Goal: Information Seeking & Learning: Learn about a topic

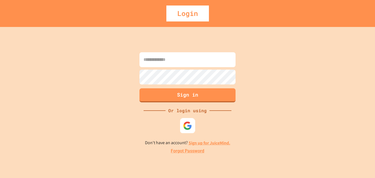
click at [187, 128] on img at bounding box center [187, 125] width 9 height 9
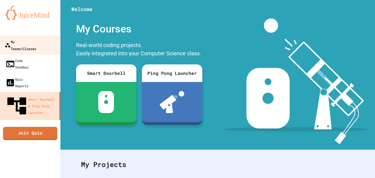
click at [28, 45] on link "My Teams/Classes" at bounding box center [30, 44] width 62 height 19
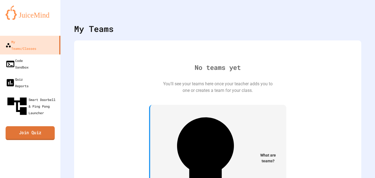
click at [24, 126] on link "Join Quiz" at bounding box center [29, 133] width 49 height 14
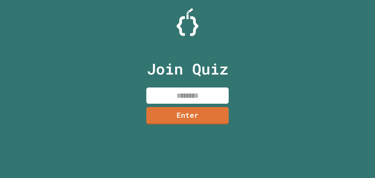
click at [167, 93] on input at bounding box center [187, 95] width 82 height 16
type input "********"
click at [171, 119] on link "Enter" at bounding box center [187, 115] width 83 height 18
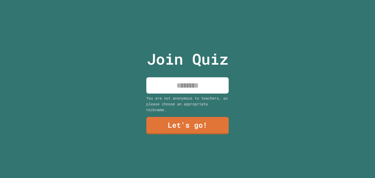
click at [200, 86] on input at bounding box center [187, 85] width 82 height 16
type input "*"
type input "****"
click at [180, 122] on link "Let's go!" at bounding box center [187, 125] width 83 height 18
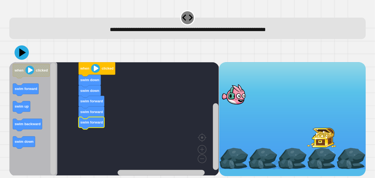
click at [26, 53] on icon at bounding box center [22, 52] width 14 height 14
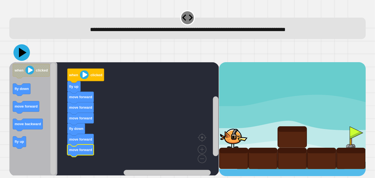
click at [21, 52] on icon at bounding box center [23, 53] width 8 height 10
click at [24, 56] on icon at bounding box center [21, 52] width 16 height 16
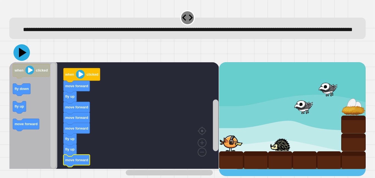
click at [23, 57] on icon at bounding box center [23, 53] width 8 height 10
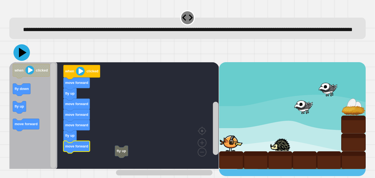
click at [19, 61] on icon at bounding box center [21, 52] width 16 height 16
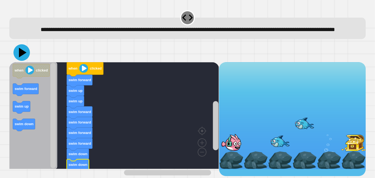
click at [24, 56] on icon at bounding box center [21, 52] width 16 height 16
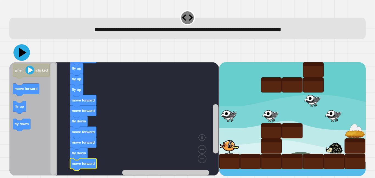
click at [17, 54] on icon at bounding box center [21, 52] width 16 height 16
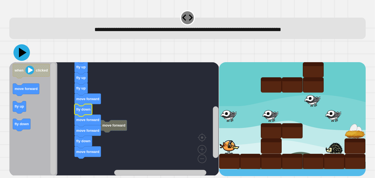
click at [20, 56] on icon at bounding box center [23, 53] width 8 height 10
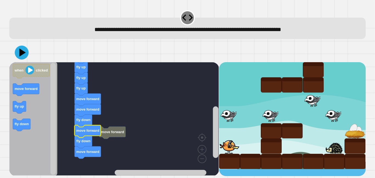
click at [17, 48] on icon at bounding box center [22, 53] width 14 height 14
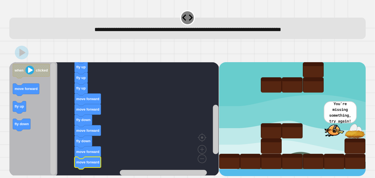
click at [23, 52] on icon at bounding box center [22, 52] width 6 height 8
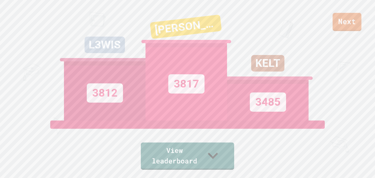
click at [357, 21] on link "Next" at bounding box center [347, 22] width 29 height 18
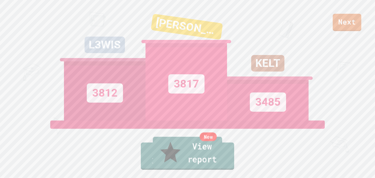
click at [192, 157] on link "New View report" at bounding box center [187, 152] width 69 height 33
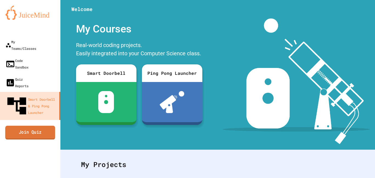
click at [47, 125] on link "Join Quiz" at bounding box center [30, 132] width 50 height 14
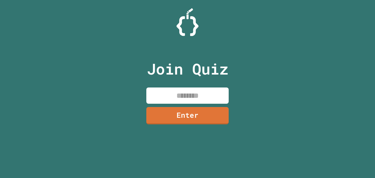
click at [165, 101] on input at bounding box center [187, 95] width 82 height 16
type input "********"
click at [180, 115] on link "Enter" at bounding box center [187, 115] width 82 height 18
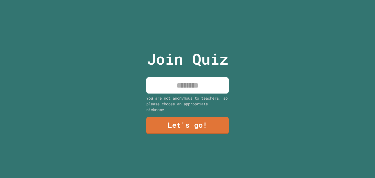
click at [191, 80] on input at bounding box center [187, 85] width 82 height 16
type input "****"
click at [193, 126] on link "Let's go!" at bounding box center [187, 125] width 81 height 18
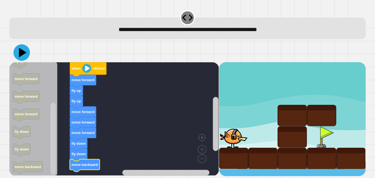
click at [24, 58] on icon at bounding box center [21, 52] width 16 height 16
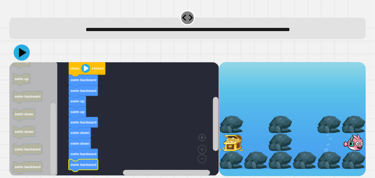
click at [24, 53] on icon at bounding box center [22, 52] width 7 height 9
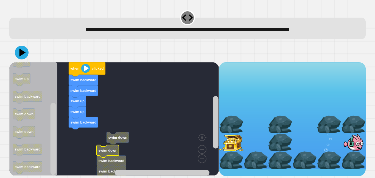
click at [21, 90] on icon "Blockly Workspace" at bounding box center [33, 118] width 48 height 113
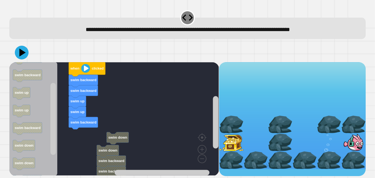
click at [72, 124] on div "when clicked swim backward swim backward swim up swim up swim backward swim dow…" at bounding box center [113, 119] width 209 height 114
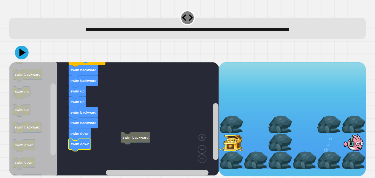
click at [132, 143] on rect "Blockly Workspace" at bounding box center [113, 118] width 209 height 113
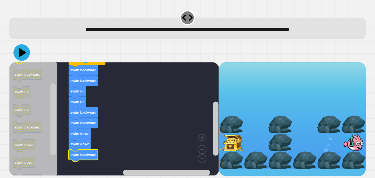
click at [21, 58] on icon at bounding box center [21, 52] width 16 height 16
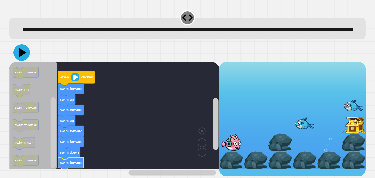
click at [22, 58] on icon at bounding box center [21, 52] width 16 height 16
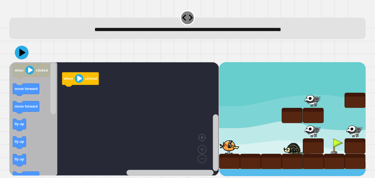
click at [46, 91] on icon "Blockly Workspace" at bounding box center [33, 118] width 48 height 113
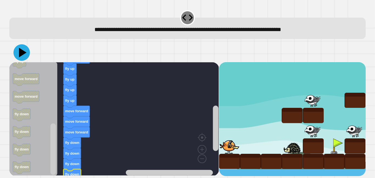
click at [21, 56] on icon at bounding box center [21, 52] width 16 height 16
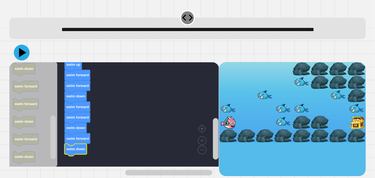
click at [23, 60] on icon at bounding box center [22, 52] width 16 height 16
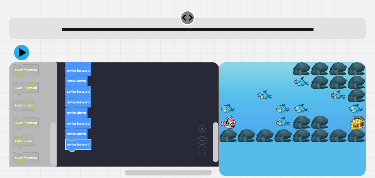
click at [23, 57] on icon at bounding box center [22, 52] width 7 height 9
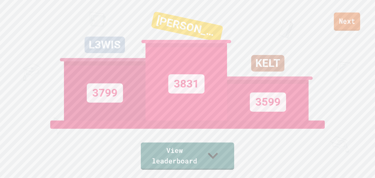
click at [351, 29] on link "Next" at bounding box center [347, 22] width 26 height 18
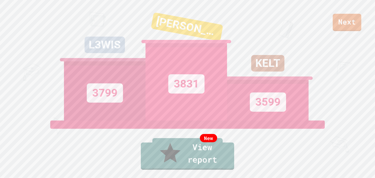
drag, startPoint x: 346, startPoint y: 14, endPoint x: 334, endPoint y: 19, distance: 13.2
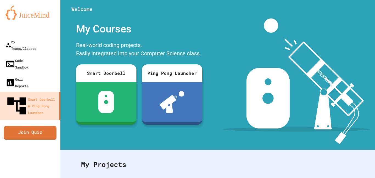
click at [43, 125] on link "Join Quiz" at bounding box center [30, 132] width 53 height 14
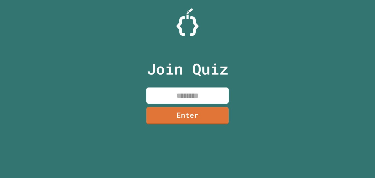
click at [212, 95] on input at bounding box center [187, 95] width 82 height 16
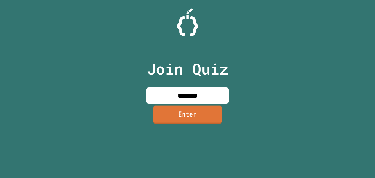
click at [183, 110] on link "Enter" at bounding box center [187, 114] width 68 height 18
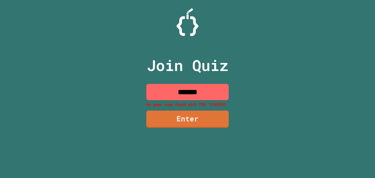
click at [191, 94] on input "*******" at bounding box center [187, 92] width 82 height 16
click at [194, 95] on input "*******" at bounding box center [187, 92] width 82 height 16
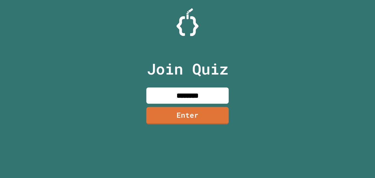
type input "********"
click at [197, 106] on div "Join Quiz ******** Enter" at bounding box center [187, 89] width 93 height 150
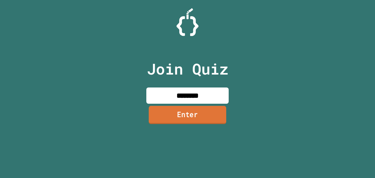
click at [198, 111] on link "Enter" at bounding box center [187, 115] width 77 height 18
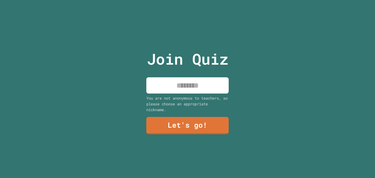
click at [201, 84] on input at bounding box center [187, 85] width 82 height 16
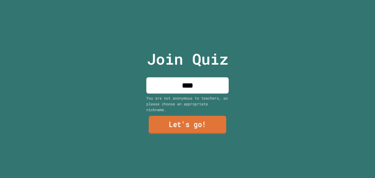
type input "****"
click at [218, 121] on link "Let's go!" at bounding box center [187, 125] width 77 height 18
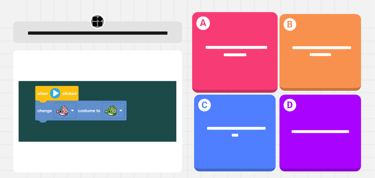
click at [243, 74] on div "**********" at bounding box center [235, 52] width 86 height 80
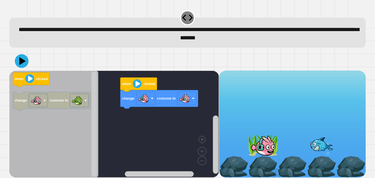
scroll to position [2, 0]
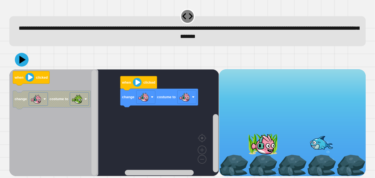
click at [48, 87] on icon "when clicked change costume to" at bounding box center [53, 122] width 89 height 107
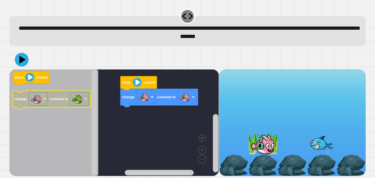
click at [52, 76] on icon "when clicked change costume to" at bounding box center [53, 122] width 89 height 107
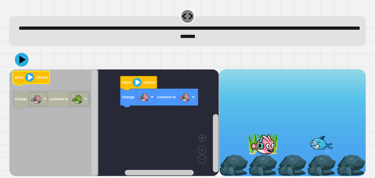
click at [21, 82] on g "when clicked change costume to" at bounding box center [52, 90] width 78 height 38
click at [23, 61] on icon at bounding box center [21, 59] width 16 height 16
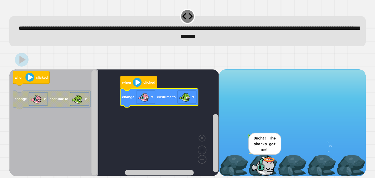
click at [19, 60] on icon at bounding box center [22, 60] width 14 height 14
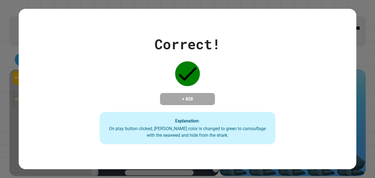
click at [135, 134] on div "On play button clicked, Finley's color is changed to green to camouflage with t…" at bounding box center [187, 131] width 164 height 13
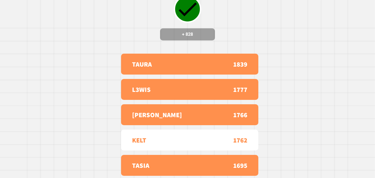
scroll to position [0, 0]
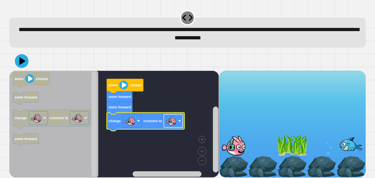
click at [170, 126] on image "Blockly Workspace" at bounding box center [171, 120] width 11 height 11
click at [20, 59] on icon at bounding box center [23, 61] width 8 height 10
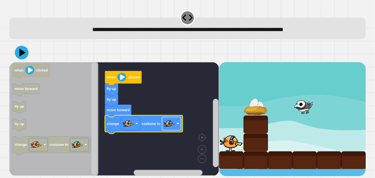
click at [172, 125] on image "Blockly Workspace" at bounding box center [169, 123] width 11 height 11
click at [19, 51] on icon at bounding box center [23, 53] width 8 height 10
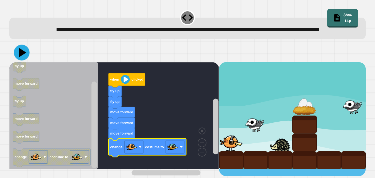
click at [22, 57] on icon at bounding box center [22, 52] width 7 height 9
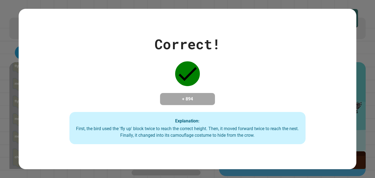
click at [22, 62] on div "Correct! + 894 Explanation: First, the bird used the 'fly up' block twice to re…" at bounding box center [187, 89] width 337 height 110
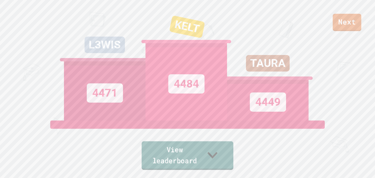
click at [178, 154] on link "View leaderboard" at bounding box center [188, 155] width 92 height 29
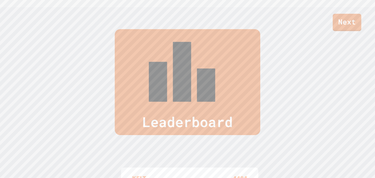
scroll to position [226, 0]
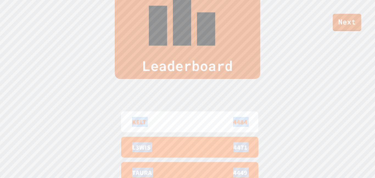
drag, startPoint x: 130, startPoint y: 42, endPoint x: 174, endPoint y: 155, distance: 121.9
click at [174, 155] on div "KELT 4484 L3WIS 4471 TAURA 4449 TAYLOR 4333 JORDYN 4159" at bounding box center [187, 172] width 137 height 126
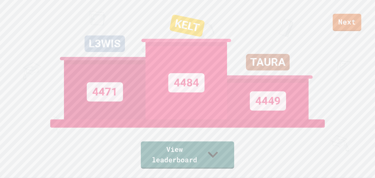
scroll to position [0, 0]
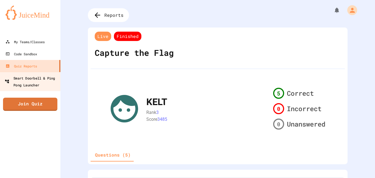
click at [42, 85] on div "Smart Doorbell & Ping Pong Launcher" at bounding box center [32, 80] width 54 height 13
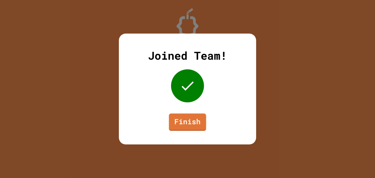
click at [175, 126] on link "Finish" at bounding box center [187, 121] width 37 height 17
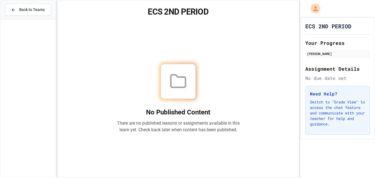
click at [183, 123] on p "There are no published lessons or assignments available in this team yet. Check…" at bounding box center [178, 126] width 123 height 13
click at [154, 81] on div at bounding box center [178, 81] width 123 height 35
click at [28, 5] on button "Back to Teams" at bounding box center [28, 10] width 46 height 12
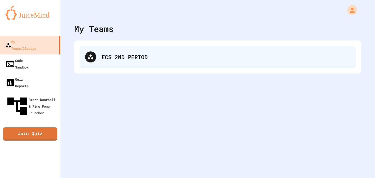
click at [178, 57] on div "ECS 2ND PERIOD" at bounding box center [226, 57] width 249 height 8
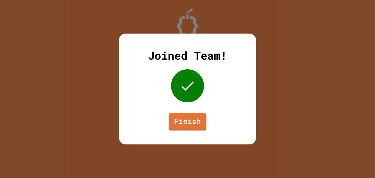
click at [184, 124] on link "Finish" at bounding box center [188, 122] width 38 height 18
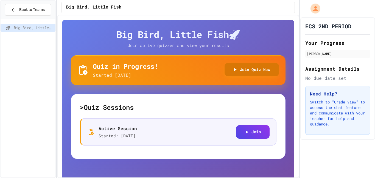
click at [237, 71] on button "Join Quiz Now" at bounding box center [252, 69] width 55 height 13
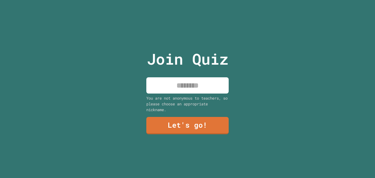
click at [194, 86] on input at bounding box center [187, 85] width 82 height 16
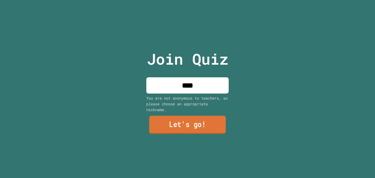
type input "****"
click at [194, 122] on link "Let's go!" at bounding box center [187, 125] width 77 height 18
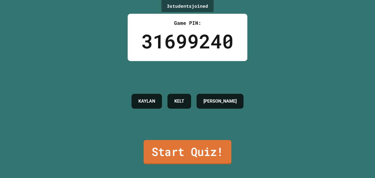
click at [179, 148] on link "Start Quiz!" at bounding box center [188, 152] width 88 height 24
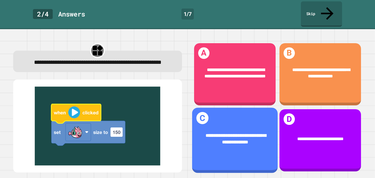
click at [234, 145] on div "**********" at bounding box center [235, 139] width 86 height 32
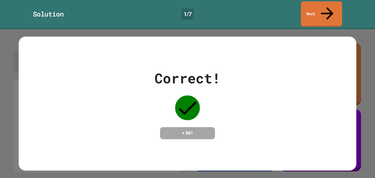
click at [220, 132] on div "Correct! + 881" at bounding box center [188, 103] width 66 height 71
click at [322, 2] on link "Next" at bounding box center [321, 13] width 37 height 27
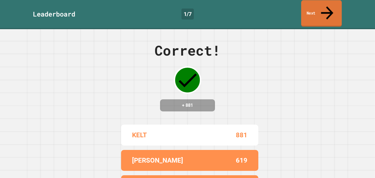
click at [332, 7] on link "Next" at bounding box center [321, 13] width 41 height 27
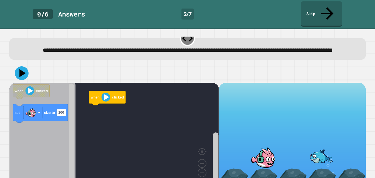
scroll to position [18, 0]
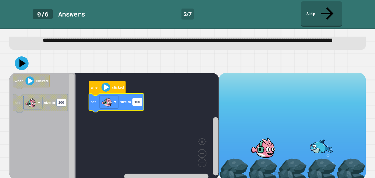
click at [139, 100] on text "100" at bounding box center [138, 102] width 6 height 4
type input "*"
type input "***"
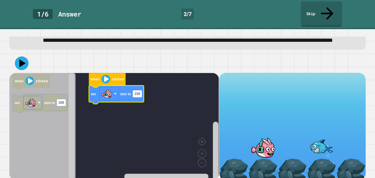
click at [12, 55] on div at bounding box center [187, 63] width 356 height 19
click at [18, 58] on icon at bounding box center [22, 63] width 14 height 14
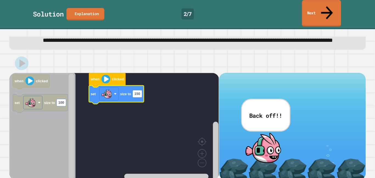
click at [314, 10] on link "Next" at bounding box center [321, 13] width 39 height 27
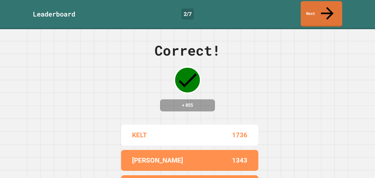
click at [309, 13] on link "Next" at bounding box center [321, 14] width 41 height 26
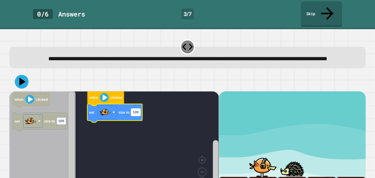
click at [131, 108] on rect "Blockly Workspace" at bounding box center [135, 111] width 9 height 7
click at [137, 109] on input "***" at bounding box center [135, 108] width 9 height 7
type input "***"
click at [20, 77] on icon at bounding box center [22, 81] width 7 height 9
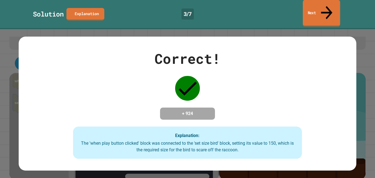
click at [303, 13] on link "Next" at bounding box center [321, 13] width 37 height 27
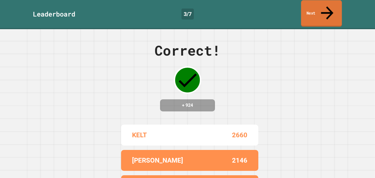
click at [321, 7] on link "Next" at bounding box center [321, 13] width 41 height 27
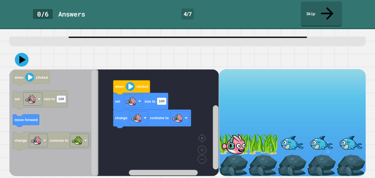
scroll to position [45, 0]
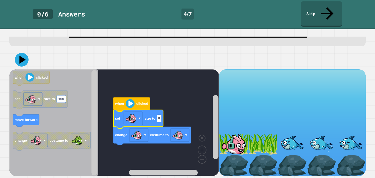
type input "**"
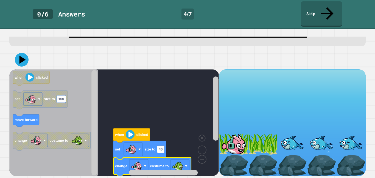
click at [24, 59] on icon at bounding box center [22, 59] width 6 height 8
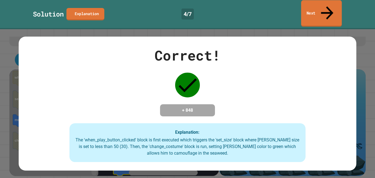
click at [319, 6] on link "Next" at bounding box center [321, 13] width 41 height 27
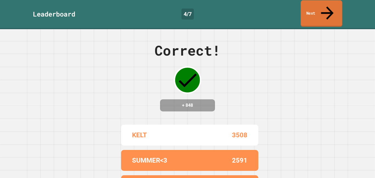
click at [325, 9] on link "Next" at bounding box center [321, 13] width 41 height 27
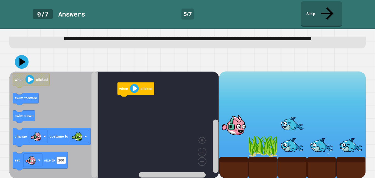
scroll to position [37, 0]
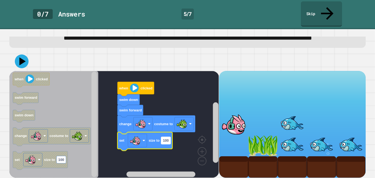
click at [164, 142] on text "100" at bounding box center [166, 140] width 6 height 4
type input "**"
click at [193, 107] on rect "Blockly Workspace" at bounding box center [113, 124] width 209 height 107
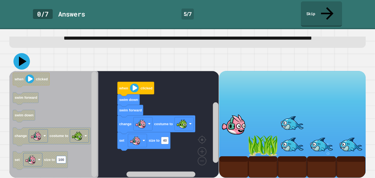
click at [18, 68] on icon at bounding box center [21, 61] width 16 height 16
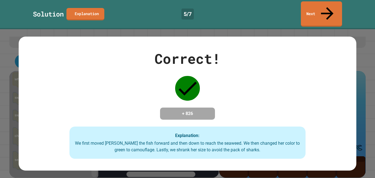
click at [322, 12] on link "Next" at bounding box center [321, 13] width 41 height 25
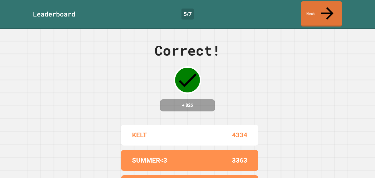
click at [321, 6] on link "Next" at bounding box center [321, 13] width 41 height 25
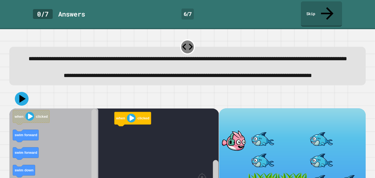
scroll to position [45, 0]
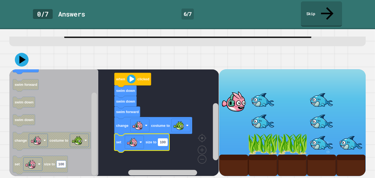
click at [165, 141] on text "100" at bounding box center [163, 142] width 6 height 4
type input "**"
click at [19, 56] on icon at bounding box center [23, 60] width 8 height 10
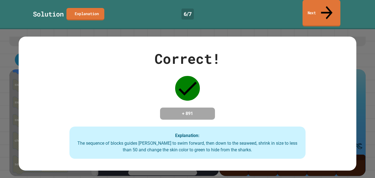
click at [326, 8] on icon at bounding box center [326, 12] width 17 height 19
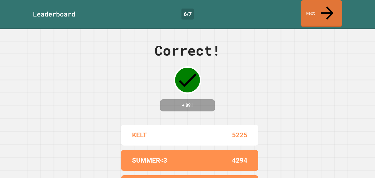
click at [326, 8] on icon at bounding box center [327, 12] width 19 height 19
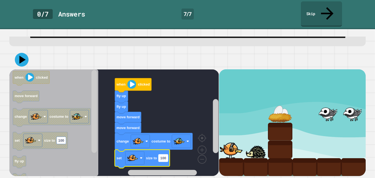
click at [166, 157] on rect "Blockly Workspace" at bounding box center [163, 157] width 9 height 7
type input "**"
click at [22, 61] on icon at bounding box center [23, 60] width 8 height 10
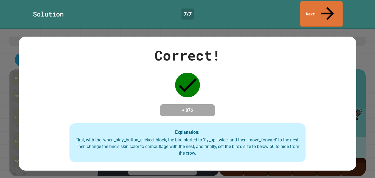
click at [341, 3] on link "Next" at bounding box center [321, 14] width 43 height 26
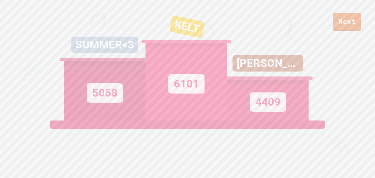
click at [354, 26] on link "Next" at bounding box center [347, 22] width 28 height 18
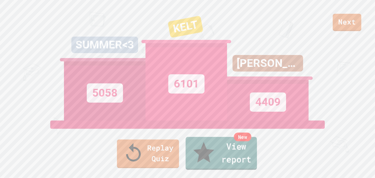
click at [212, 162] on link "New View report" at bounding box center [221, 153] width 71 height 33
click at [236, 159] on link "New View report" at bounding box center [221, 152] width 69 height 33
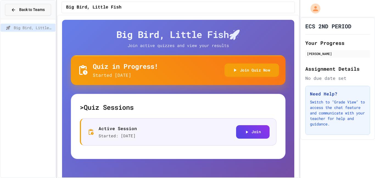
click at [15, 9] on icon at bounding box center [13, 9] width 5 height 5
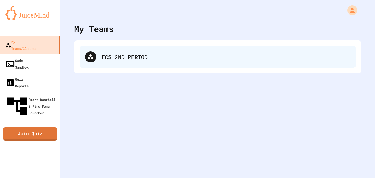
click at [117, 56] on div "ECS 2ND PERIOD" at bounding box center [226, 57] width 249 height 8
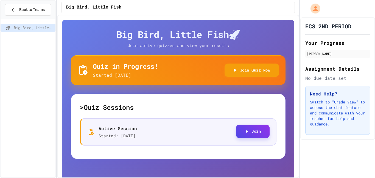
click at [244, 129] on icon "button" at bounding box center [246, 131] width 5 height 5
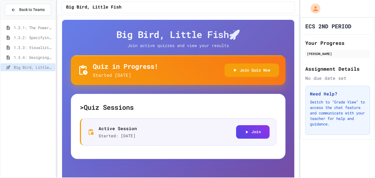
click at [42, 63] on div "1.3.4: Designing Flowcharts" at bounding box center [28, 58] width 55 height 10
click at [43, 65] on span "Big Bird, Little Fish" at bounding box center [34, 67] width 40 height 6
click at [38, 59] on span "1.3.4: Designing Flowcharts" at bounding box center [34, 57] width 40 height 6
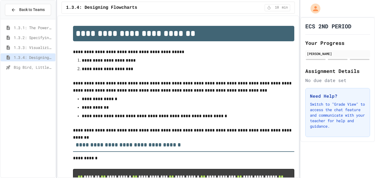
click at [24, 27] on span "1.3.1: The Power of Algorithms" at bounding box center [34, 28] width 40 height 6
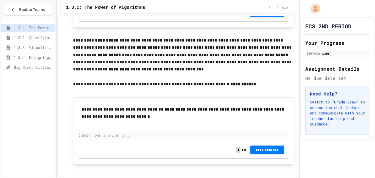
scroll to position [1097, 0]
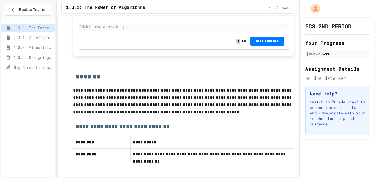
click at [29, 41] on div "1.3.2: Specifying Ideas with Pseudocode" at bounding box center [28, 38] width 55 height 10
click at [27, 40] on span "1.3.2: Specifying Ideas with Pseudocode" at bounding box center [34, 38] width 40 height 6
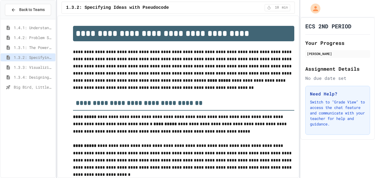
click at [46, 67] on span "1.3.3: Visualizing Logic with Flowcharts" at bounding box center [34, 67] width 40 height 6
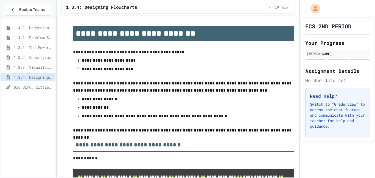
click at [35, 32] on div "1.4.1: Understanding Games with Flowcharts" at bounding box center [28, 29] width 55 height 10
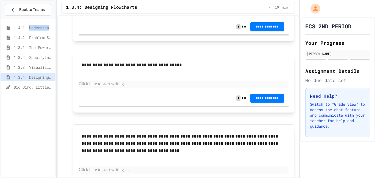
scroll to position [547, 0]
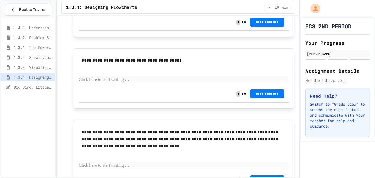
click at [143, 12] on p at bounding box center [184, 8] width 210 height 7
click at [28, 87] on span "Big Bird, Little Fish" at bounding box center [34, 87] width 40 height 6
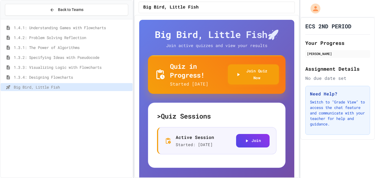
click at [135, 103] on div "Back to Teams 1.4.1: Understanding Games with Flowcharts 1.4.2: Problem Solving…" at bounding box center [187, 89] width 375 height 178
click at [83, 79] on span "1.3.4: Designing Flowcharts" at bounding box center [72, 77] width 117 height 6
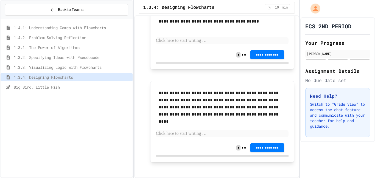
scroll to position [631, 0]
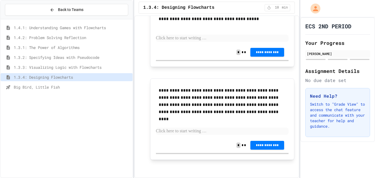
click at [82, 66] on span "1.3.3: Visualizing Logic with Flowcharts" at bounding box center [72, 67] width 117 height 6
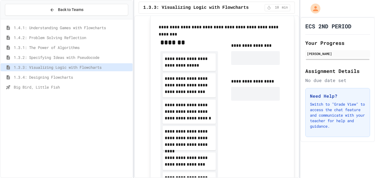
scroll to position [245, 0]
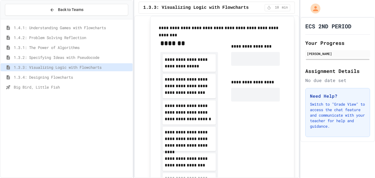
click at [77, 57] on span "1.3.2: Specifying Ideas with Pseudocode" at bounding box center [72, 57] width 117 height 6
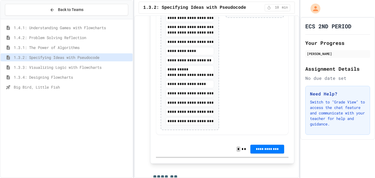
scroll to position [1319, 0]
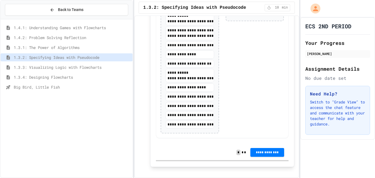
click at [75, 46] on span "1.3.1: The Power of Algorithms" at bounding box center [72, 47] width 117 height 6
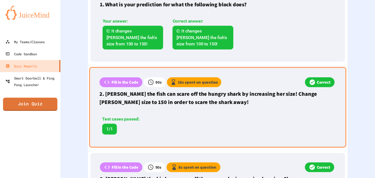
scroll to position [206, 0]
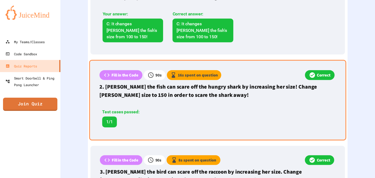
click at [117, 72] on p "Fill in the Code" at bounding box center [124, 75] width 27 height 6
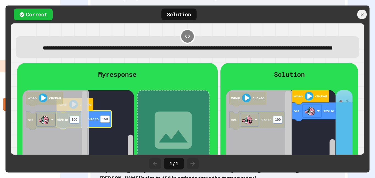
click at [159, 124] on icon at bounding box center [173, 129] width 37 height 37
click at [242, 89] on div "Add Image" at bounding box center [216, 105] width 110 height 72
click at [360, 177] on div at bounding box center [187, 178] width 375 height 0
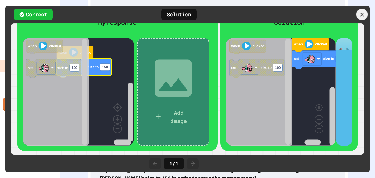
click at [364, 14] on icon at bounding box center [362, 15] width 6 height 6
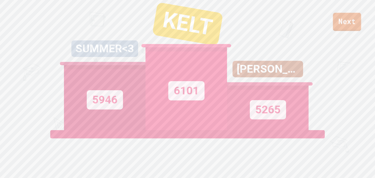
click at [338, 26] on link "Next" at bounding box center [347, 22] width 28 height 18
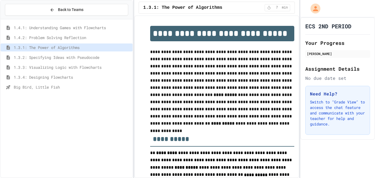
click at [51, 28] on span "1.4.1: Understanding Games with Flowcharts" at bounding box center [72, 28] width 117 height 6
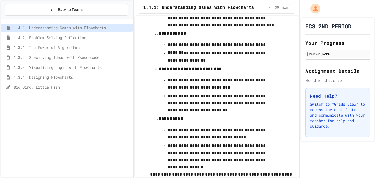
scroll to position [344, 0]
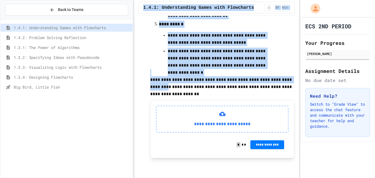
drag, startPoint x: 142, startPoint y: 86, endPoint x: 117, endPoint y: 86, distance: 24.4
click at [117, 86] on div "**********" at bounding box center [187, 89] width 375 height 178
click at [128, 88] on span "Big Bird, Little Fish" at bounding box center [72, 87] width 117 height 6
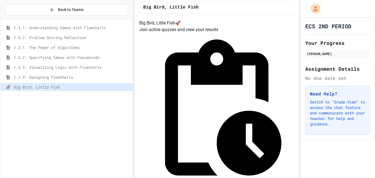
click at [90, 30] on div "1.4.1: Understanding Games with Flowcharts" at bounding box center [67, 28] width 132 height 8
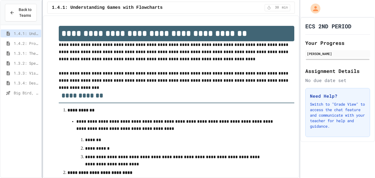
click at [41, 51] on div "**********" at bounding box center [187, 89] width 375 height 178
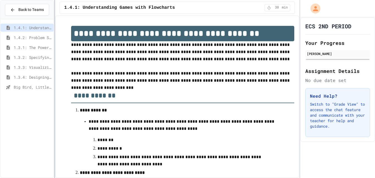
click at [38, 103] on div "**********" at bounding box center [187, 89] width 375 height 178
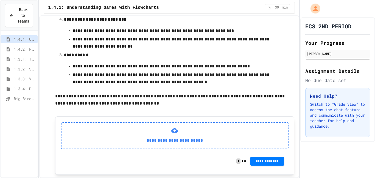
scroll to position [223, 0]
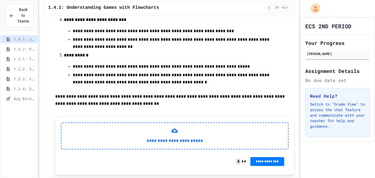
click at [162, 131] on div "**********" at bounding box center [175, 135] width 228 height 27
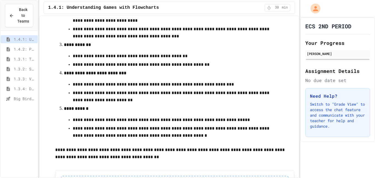
scroll to position [171, 0]
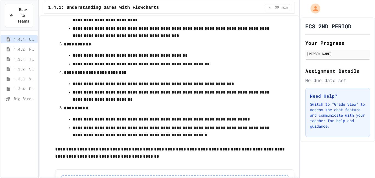
click at [58, 72] on ol "**********" at bounding box center [174, 36] width 239 height 203
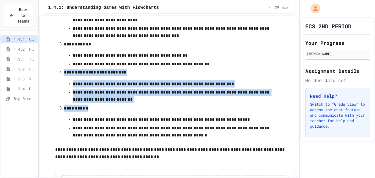
drag, startPoint x: 58, startPoint y: 72, endPoint x: 148, endPoint y: 109, distance: 97.3
click at [148, 109] on ol "**********" at bounding box center [174, 37] width 239 height 204
click at [144, 102] on p "**********" at bounding box center [175, 96] width 204 height 15
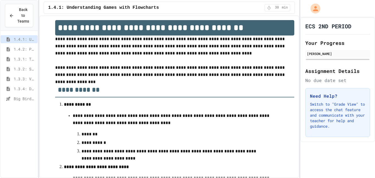
scroll to position [0, 0]
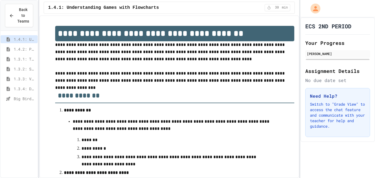
click at [20, 49] on span "1.4.2: Problem Solving Reflection" at bounding box center [25, 49] width 22 height 6
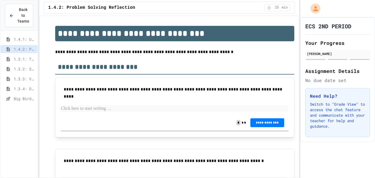
click at [240, 123] on span "*" at bounding box center [238, 122] width 4 height 5
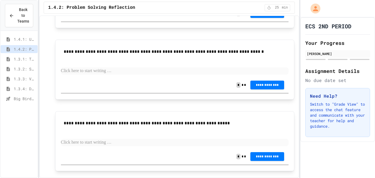
scroll to position [122, 0]
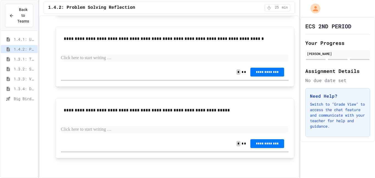
click at [27, 60] on span "1.3.1: The Power of Algorithms" at bounding box center [25, 59] width 22 height 6
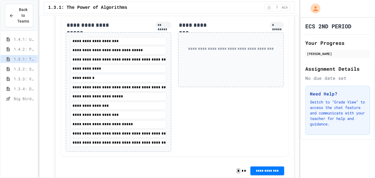
scroll to position [817, 0]
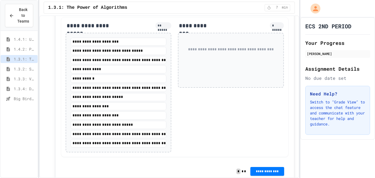
drag, startPoint x: 222, startPoint y: 103, endPoint x: 223, endPoint y: 117, distance: 14.3
click at [223, 117] on div "**********" at bounding box center [231, 87] width 106 height 130
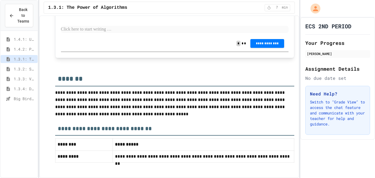
scroll to position [1093, 0]
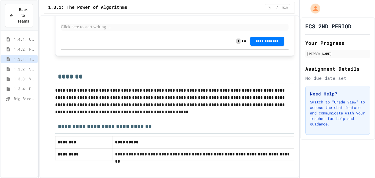
click at [126, 155] on p "**********" at bounding box center [203, 153] width 177 height 7
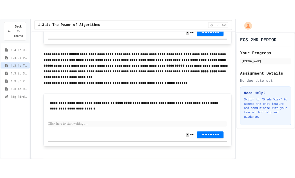
scroll to position [974, 0]
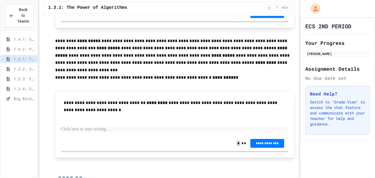
drag, startPoint x: 64, startPoint y: 119, endPoint x: 88, endPoint y: 127, distance: 25.3
click at [88, 114] on p "**********" at bounding box center [175, 106] width 222 height 15
click at [85, 114] on p "**********" at bounding box center [175, 106] width 222 height 15
click at [58, 114] on div "**********" at bounding box center [174, 124] width 239 height 67
click at [133, 133] on p at bounding box center [175, 128] width 228 height 7
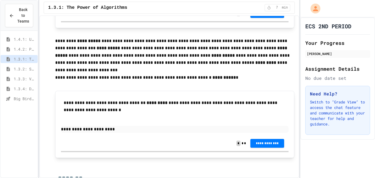
click at [100, 133] on p "**********" at bounding box center [175, 128] width 228 height 7
click at [264, 147] on button "**********" at bounding box center [267, 142] width 34 height 9
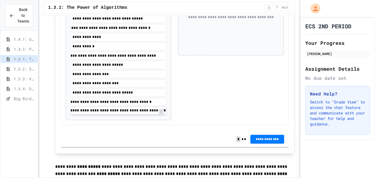
scroll to position [0, 0]
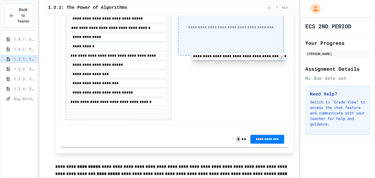
drag, startPoint x: 104, startPoint y: 125, endPoint x: 227, endPoint y: 55, distance: 141.6
click at [227, 55] on div "**********" at bounding box center [175, 55] width 228 height 140
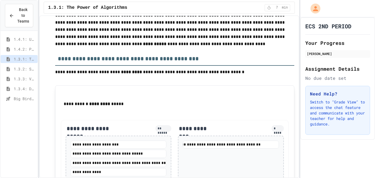
scroll to position [715, 0]
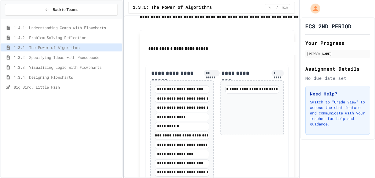
click at [124, 80] on div at bounding box center [123, 89] width 1 height 178
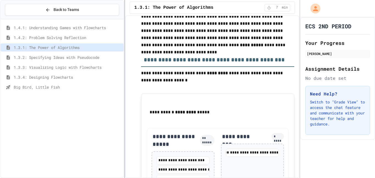
scroll to position [786, 0]
click at [60, 58] on span "1.3.2: Specifying Ideas with Pseudocode" at bounding box center [68, 57] width 108 height 6
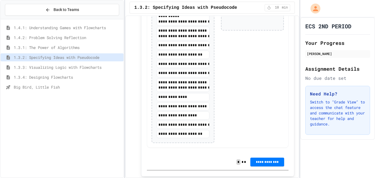
scroll to position [1265, 0]
click at [59, 66] on span "1.3.3: Visualizing Logic with Flowcharts" at bounding box center [68, 67] width 108 height 6
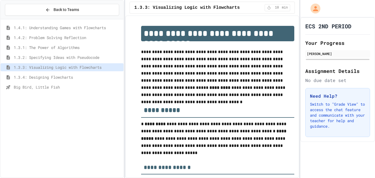
click at [65, 58] on span "1.3.2: Specifying Ideas with Pseudocode" at bounding box center [68, 57] width 108 height 6
